Goal: Navigation & Orientation: Find specific page/section

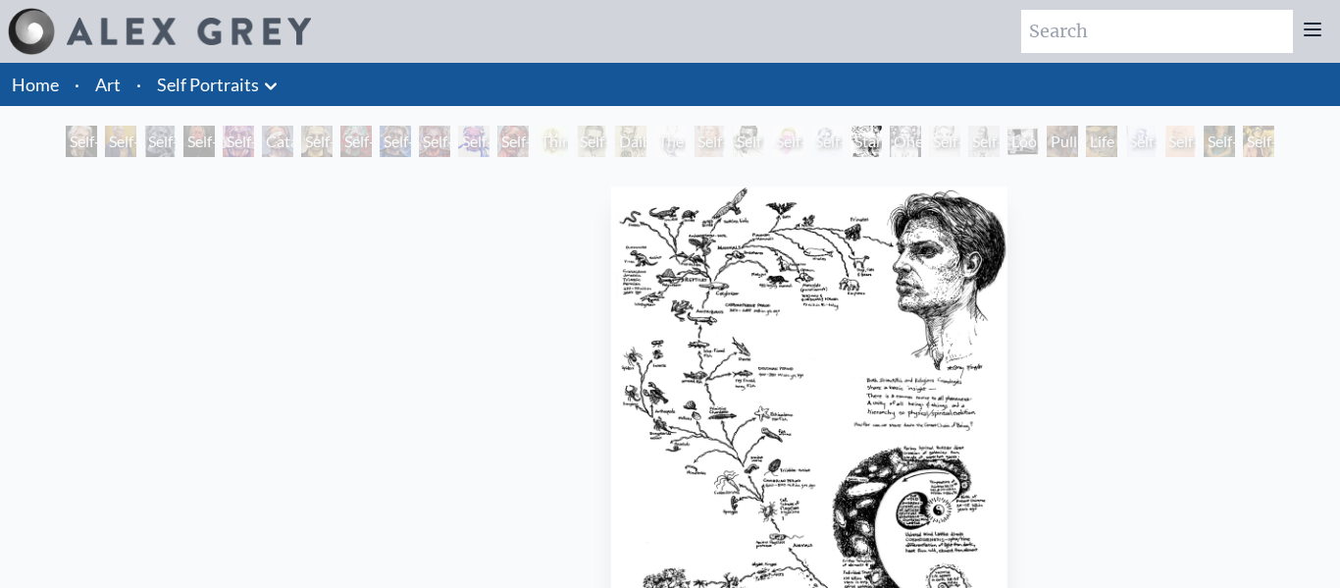
click at [593, 271] on div "Staring Down the Great Chain of Being 1981, ink on paper, 11 x 14 in." at bounding box center [809, 466] width 549 height 574
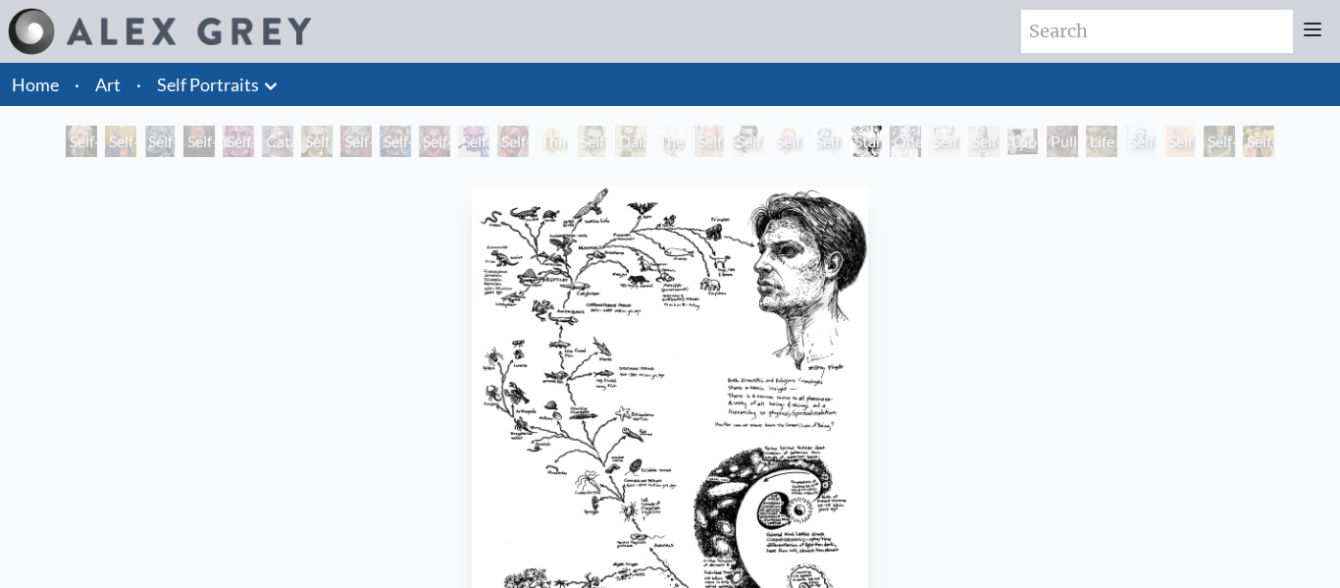
click at [593, 271] on img "21 / 31" at bounding box center [670, 421] width 396 height 470
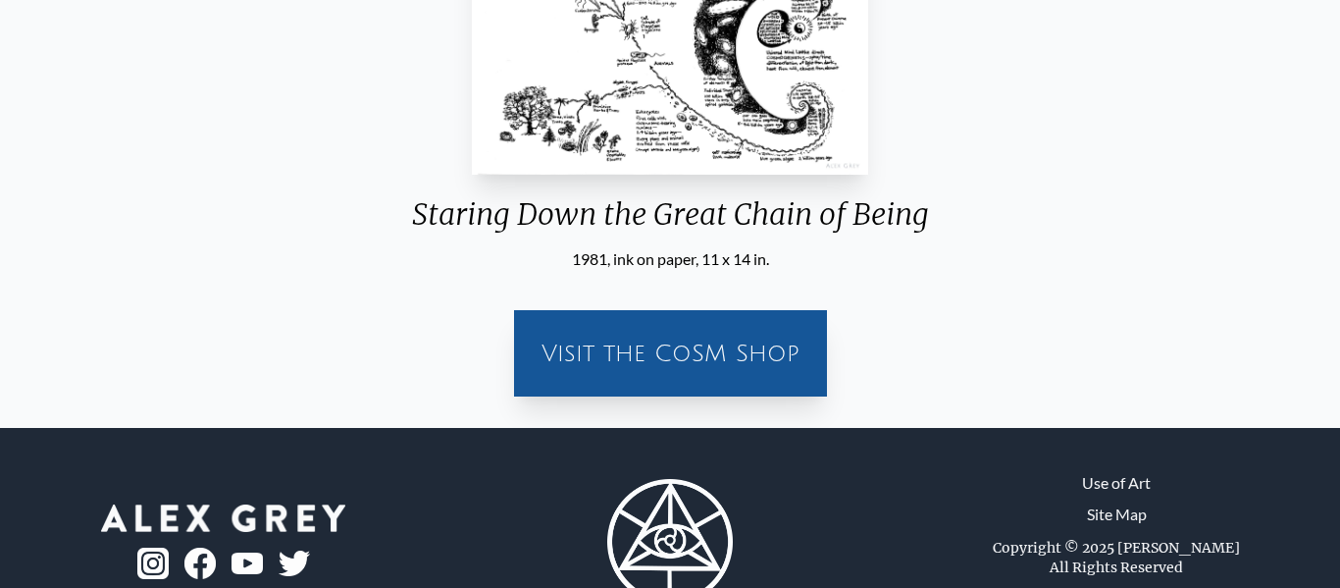
scroll to position [489, 0]
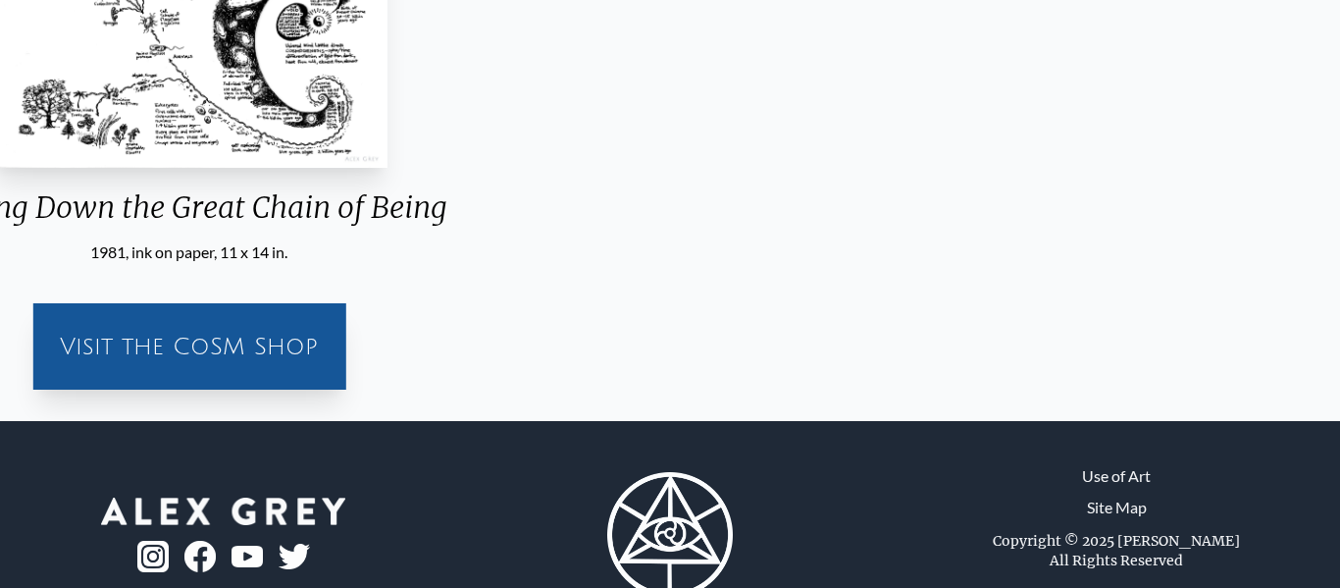
click at [601, 196] on div "Staring Down the Great Chain of Being 1981, ink on paper, 11 x 14 in. Visit the…" at bounding box center [189, 47] width 1309 height 715
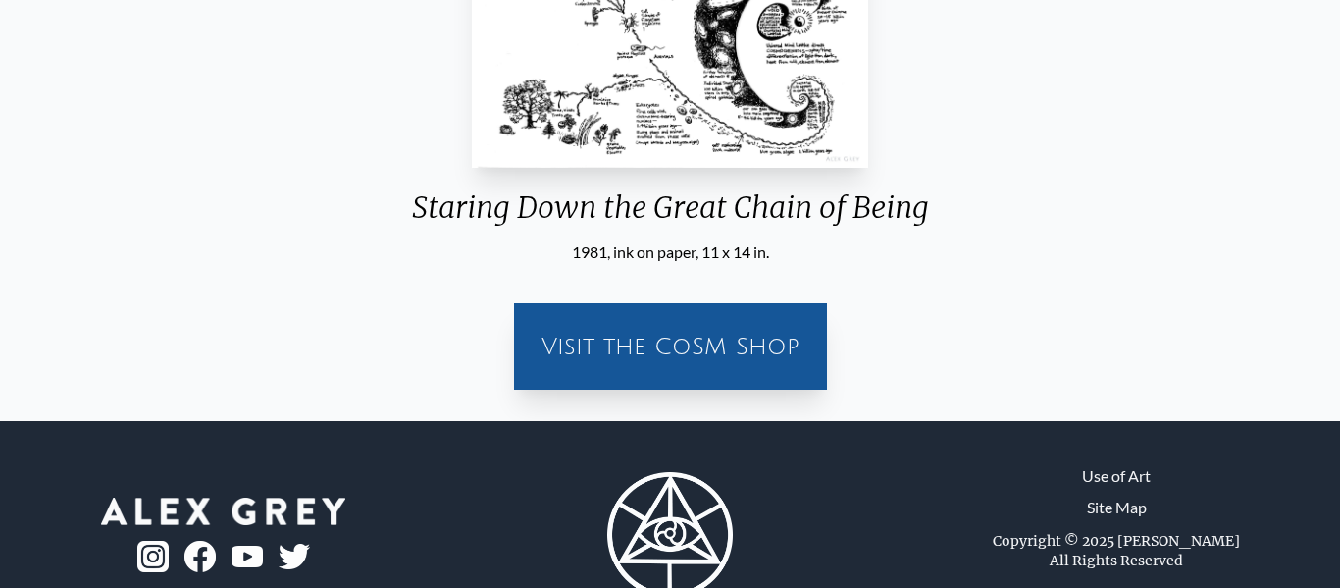
click at [654, 340] on div "Visit the CoSM Shop" at bounding box center [670, 346] width 289 height 63
